Goal: Information Seeking & Learning: Learn about a topic

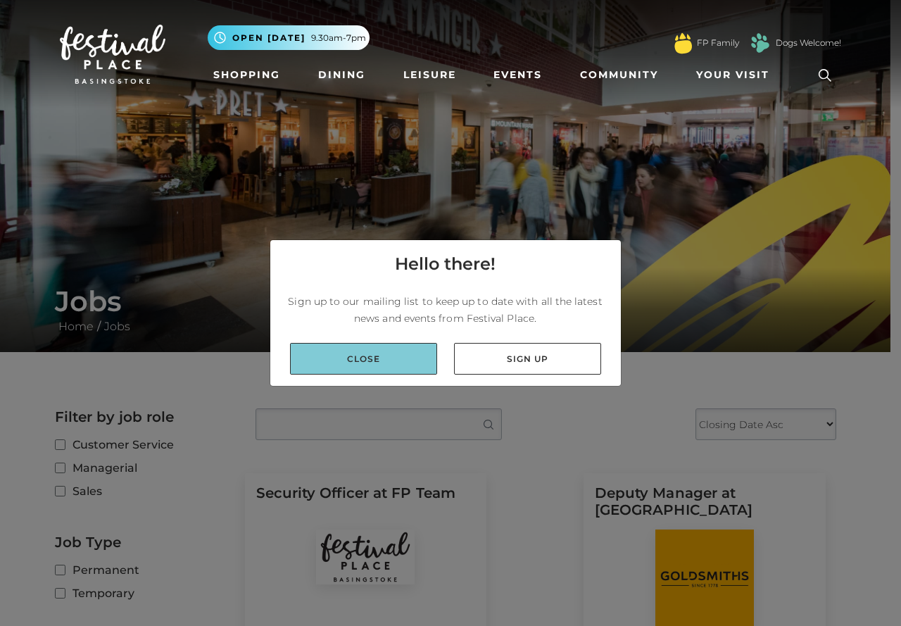
click at [416, 354] on link "Close" at bounding box center [363, 359] width 147 height 32
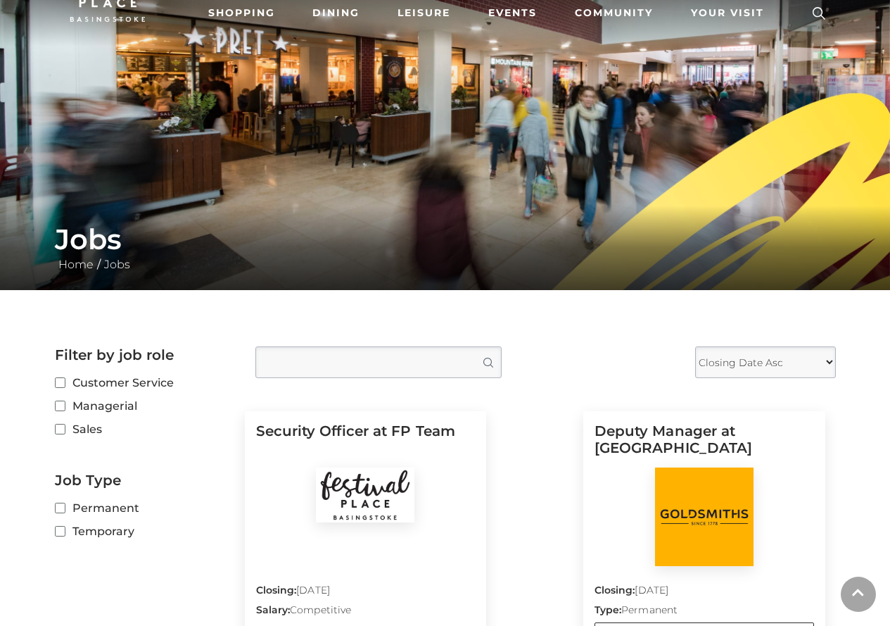
scroll to position [165, 0]
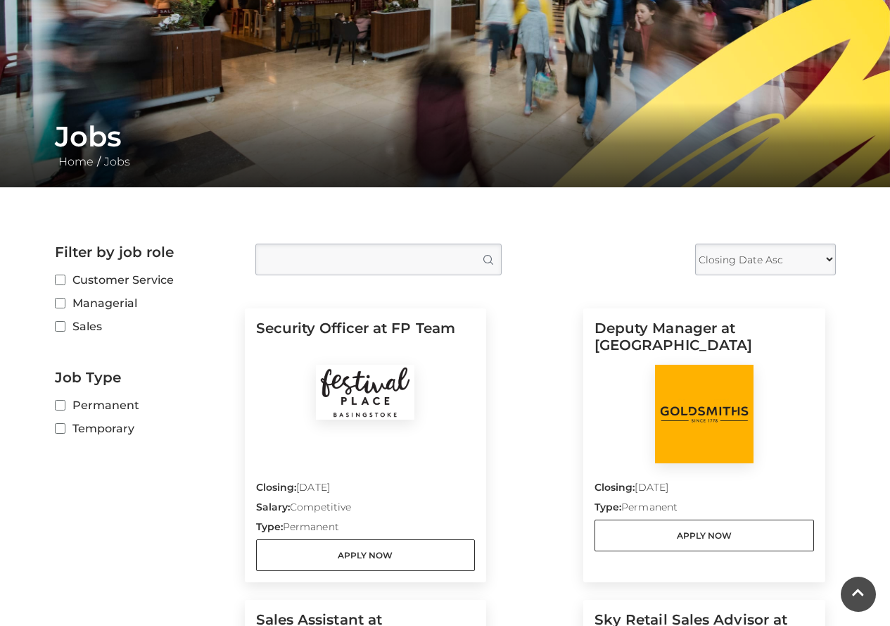
click at [146, 282] on label "Customer Service" at bounding box center [144, 280] width 179 height 18
click at [64, 282] on input "Customer Service" at bounding box center [59, 280] width 9 height 9
checkbox input "true"
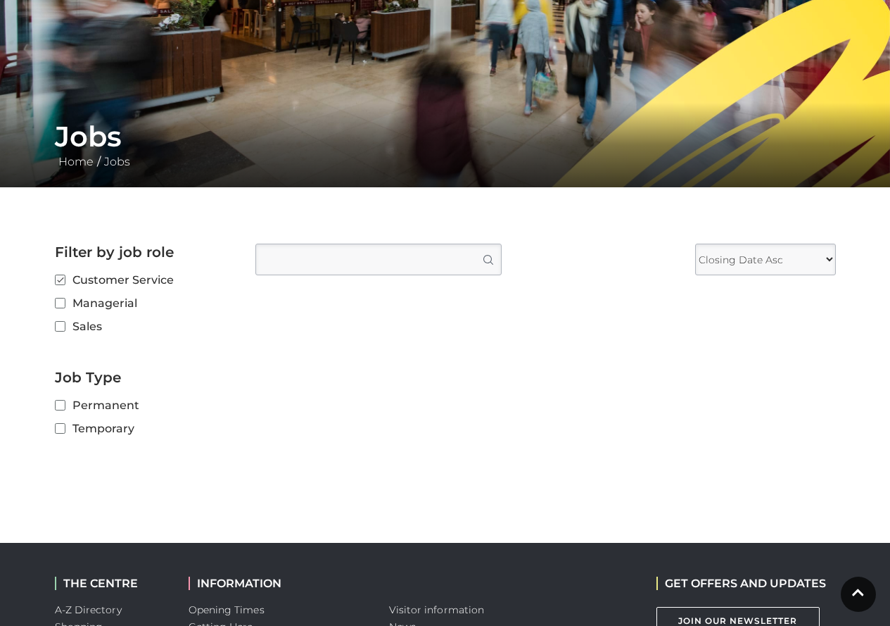
click at [129, 300] on label "Managerial" at bounding box center [144, 303] width 179 height 18
click at [64, 300] on input "Managerial" at bounding box center [59, 303] width 9 height 9
checkbox input "true"
checkbox input "false"
click at [93, 322] on label "Sales" at bounding box center [144, 326] width 179 height 18
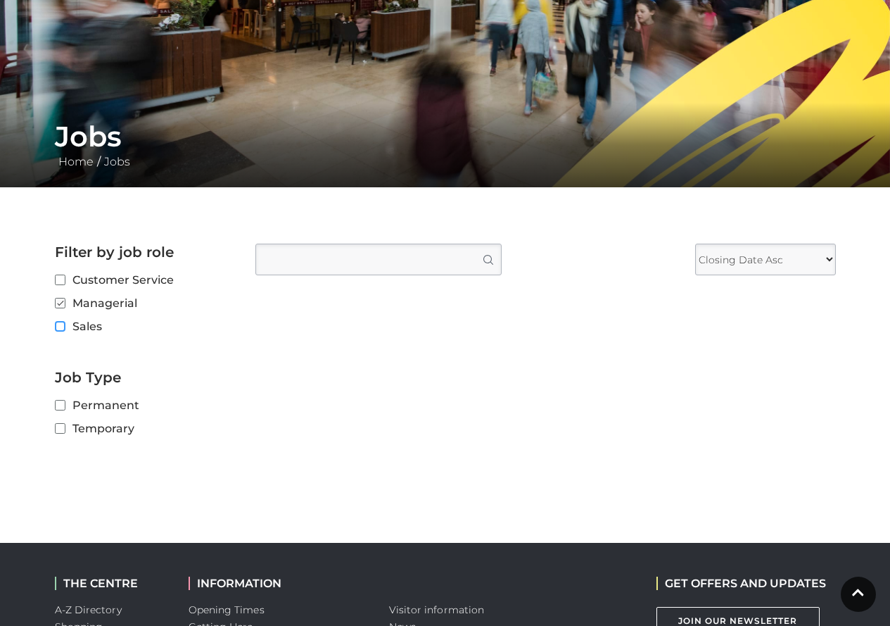
click at [64, 322] on input "Sales" at bounding box center [59, 326] width 9 height 9
checkbox input "true"
checkbox input "false"
